Goal: Check status

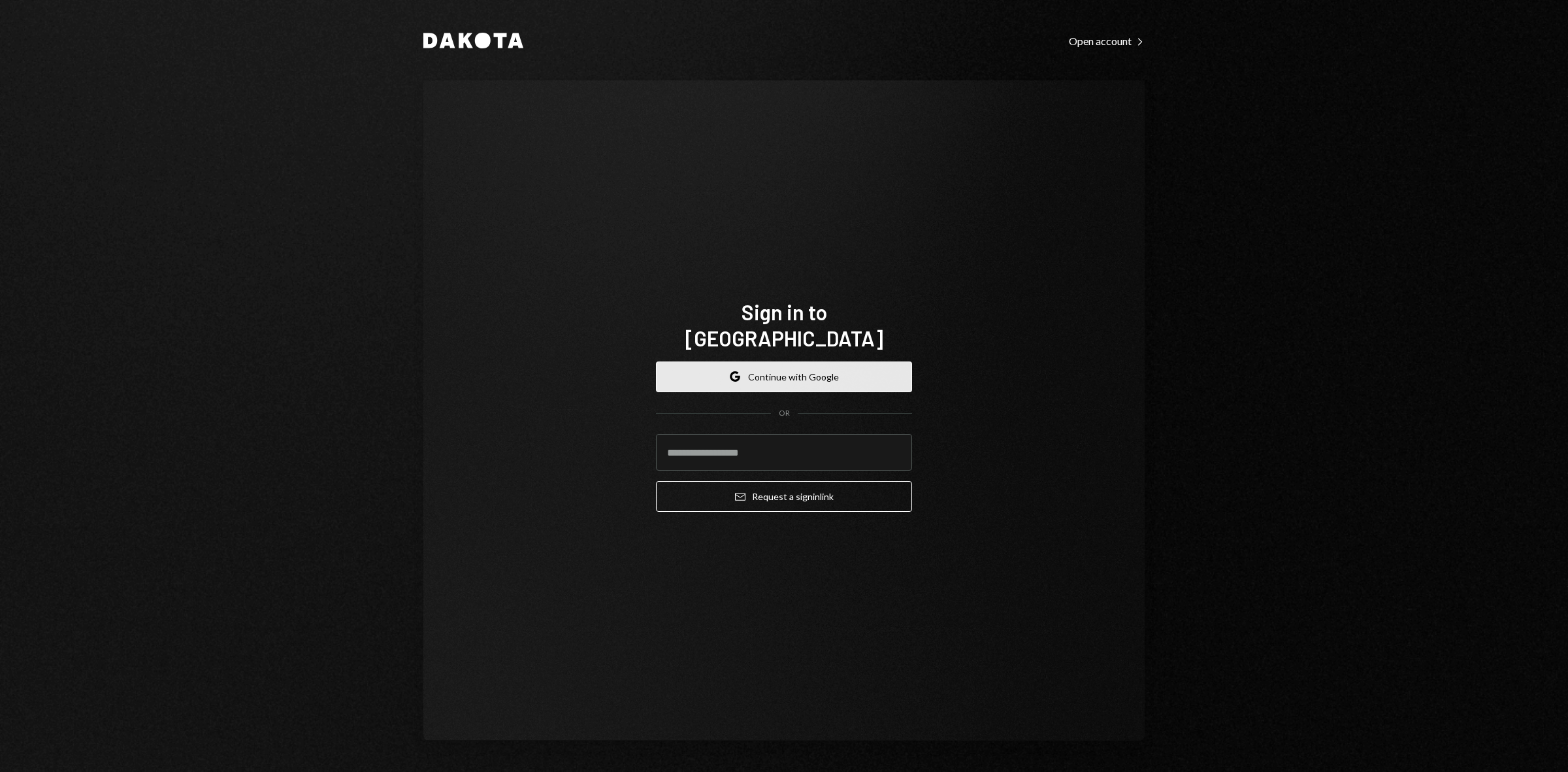
click at [820, 363] on button "Google Continue with Google" at bounding box center [784, 376] width 256 height 31
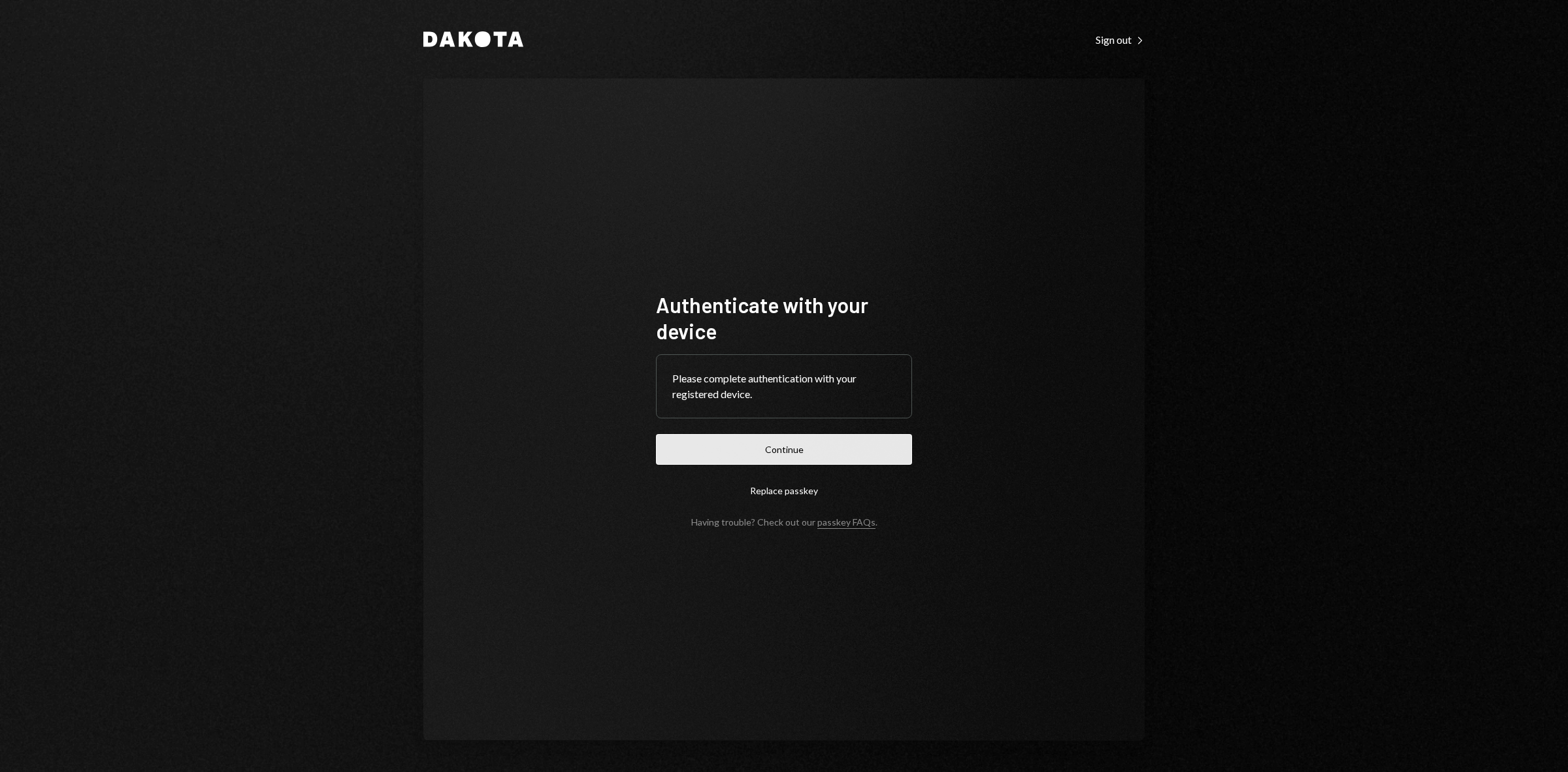
click at [824, 449] on button "Continue" at bounding box center [784, 450] width 256 height 31
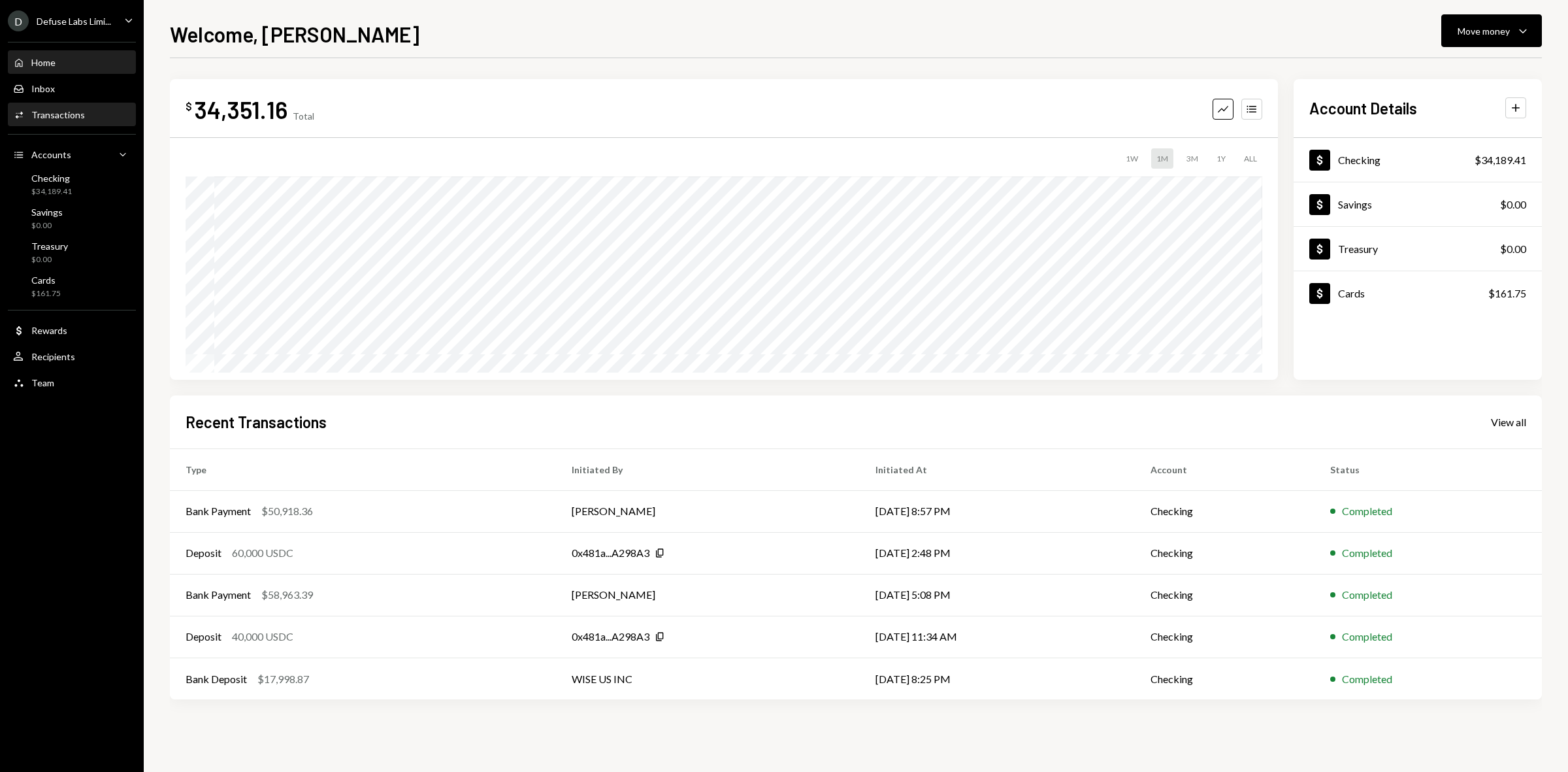
click at [56, 108] on div "Activities Transactions" at bounding box center [72, 114] width 118 height 22
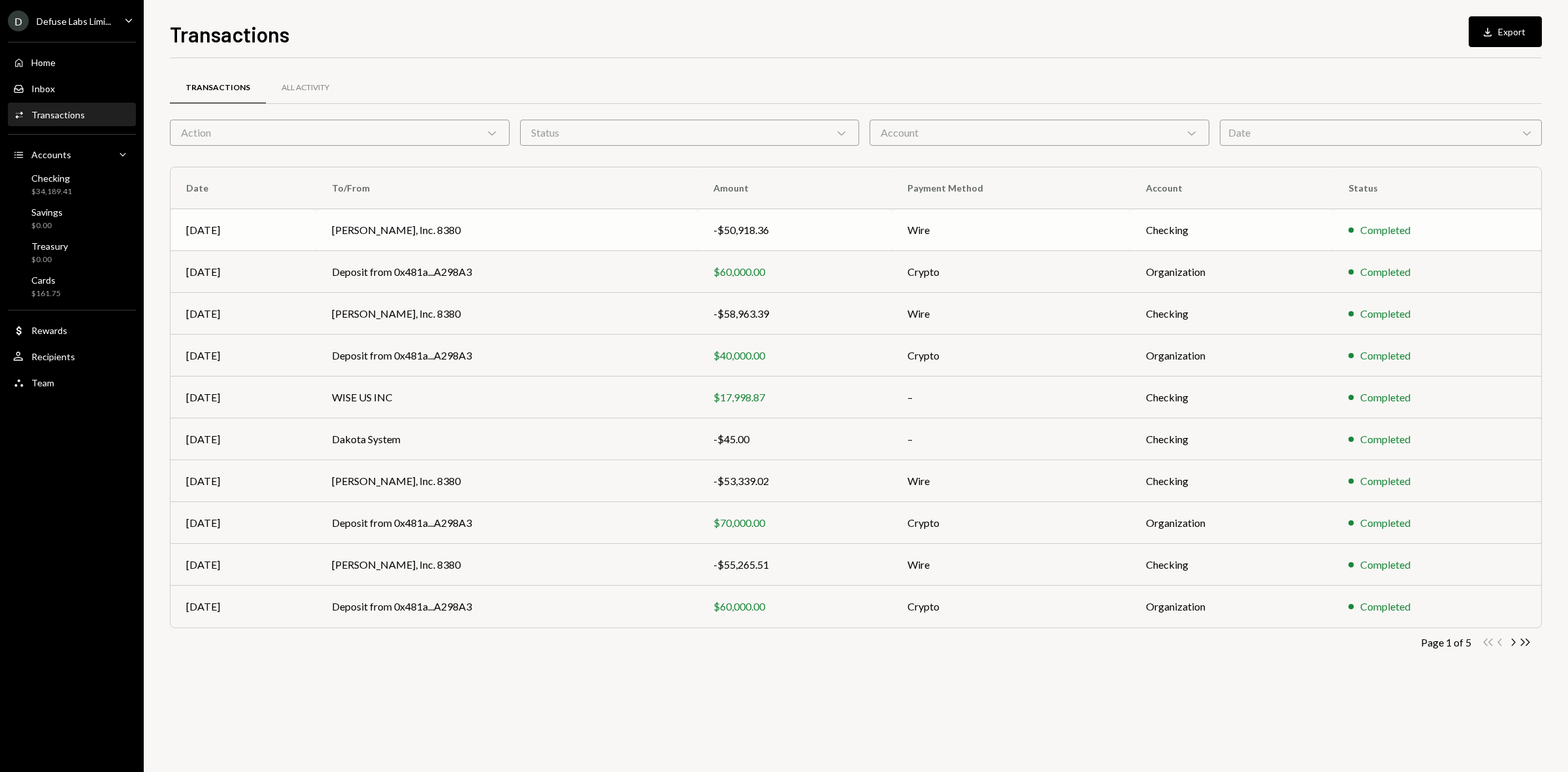
click at [594, 227] on td "[PERSON_NAME], Inc. 8380" at bounding box center [507, 229] width 382 height 42
